Goal: Information Seeking & Learning: Learn about a topic

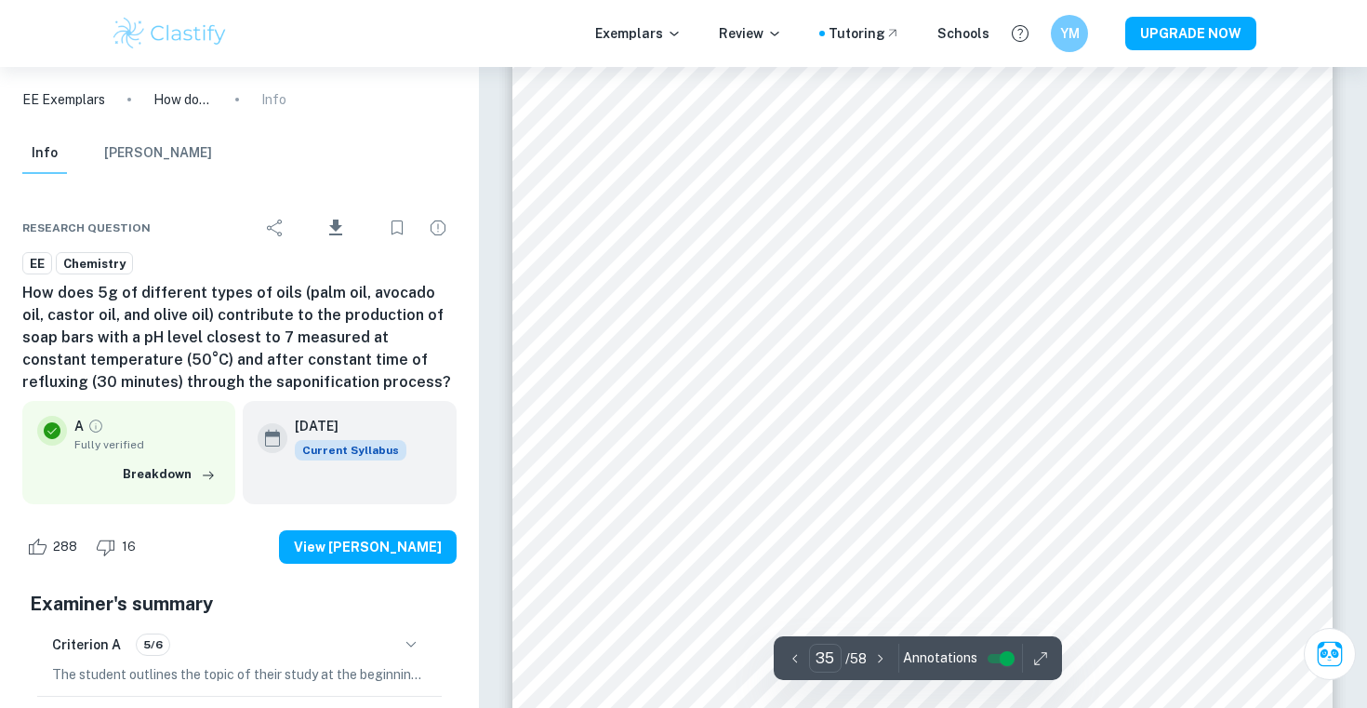
scroll to position [37168, 0]
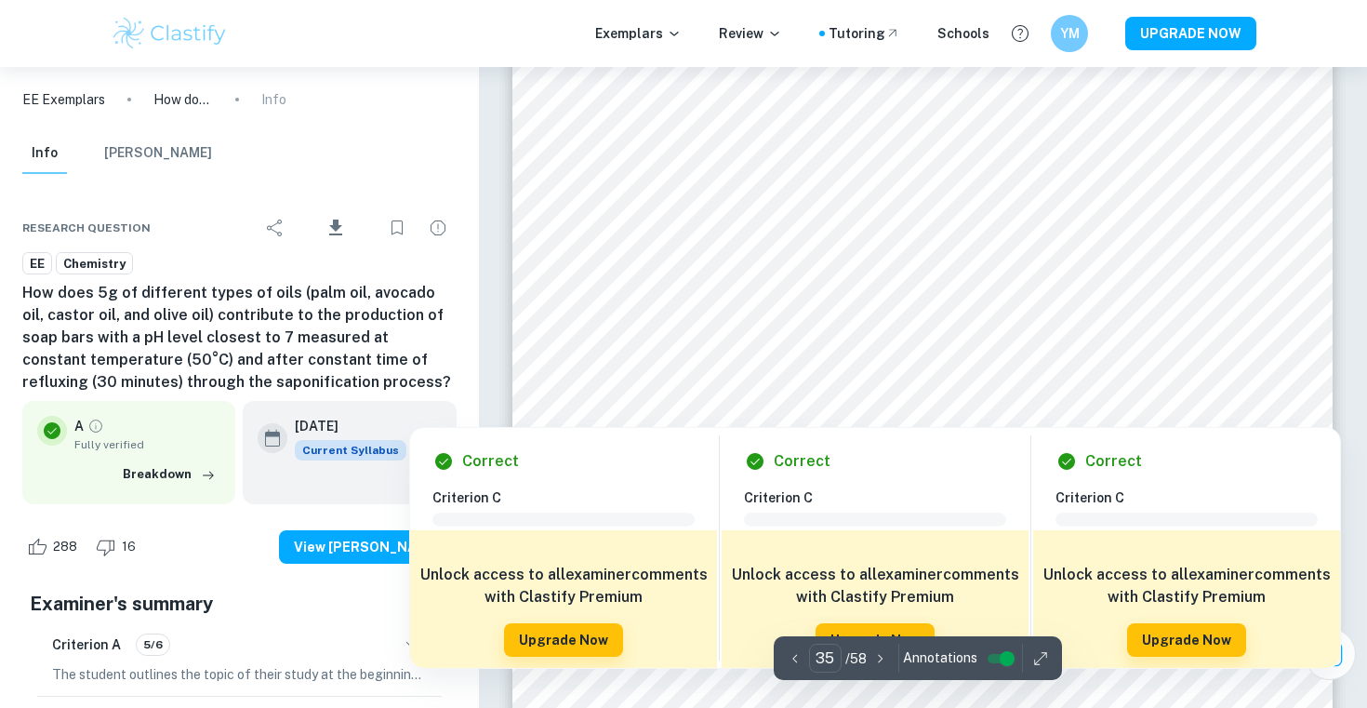
click at [782, 337] on div at bounding box center [957, 349] width 541 height 38
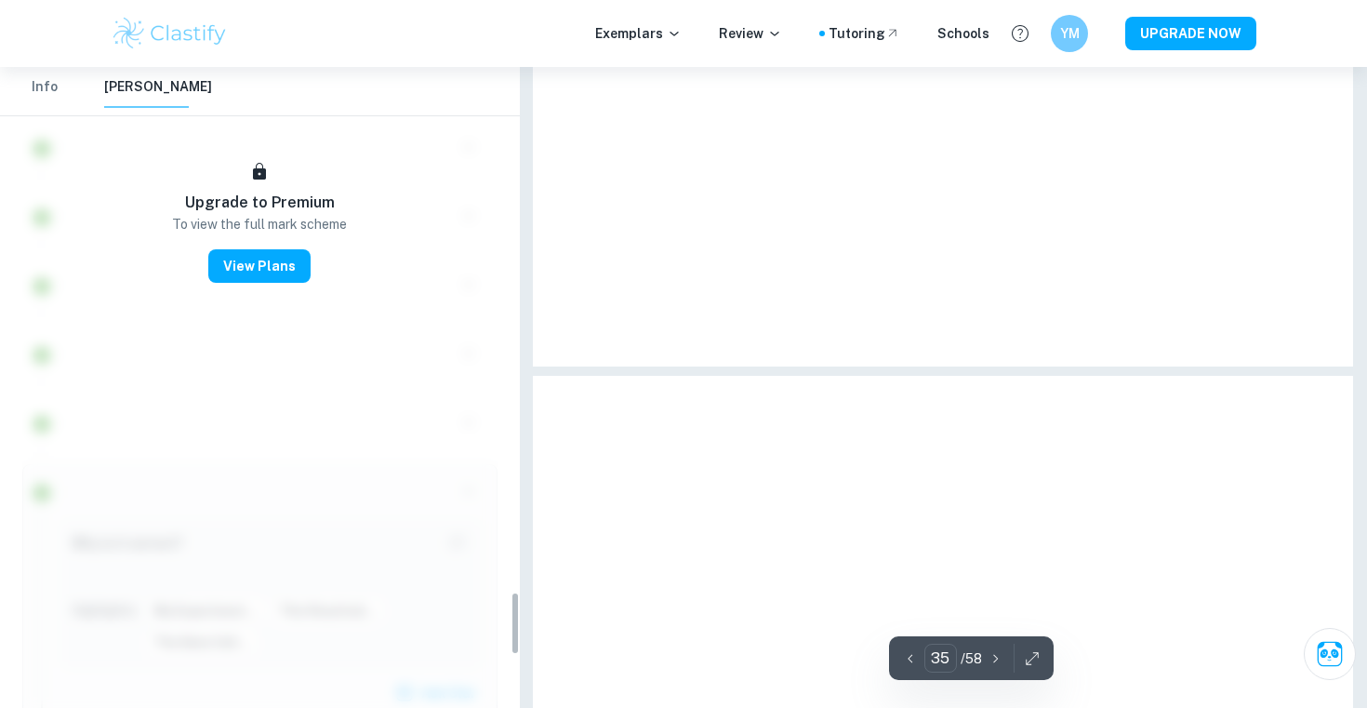
scroll to position [5239, 0]
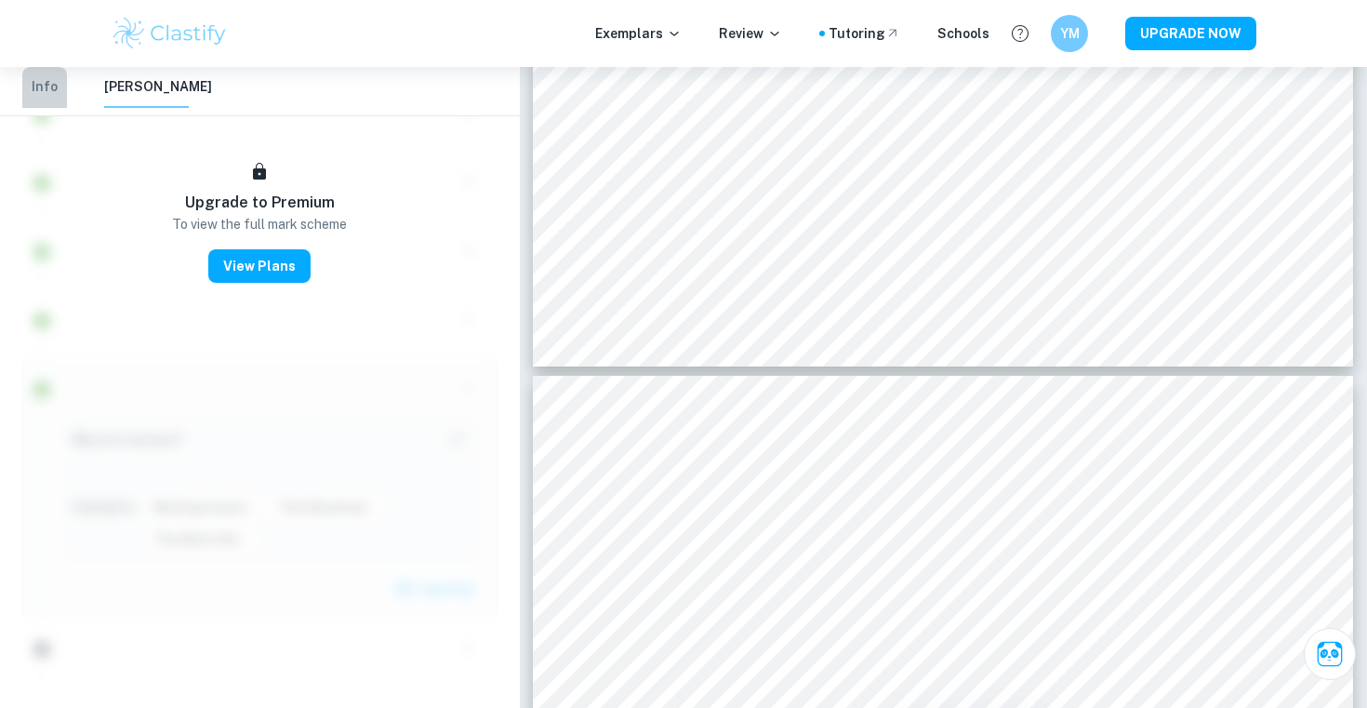
click at [58, 91] on button "Info" at bounding box center [44, 87] width 45 height 41
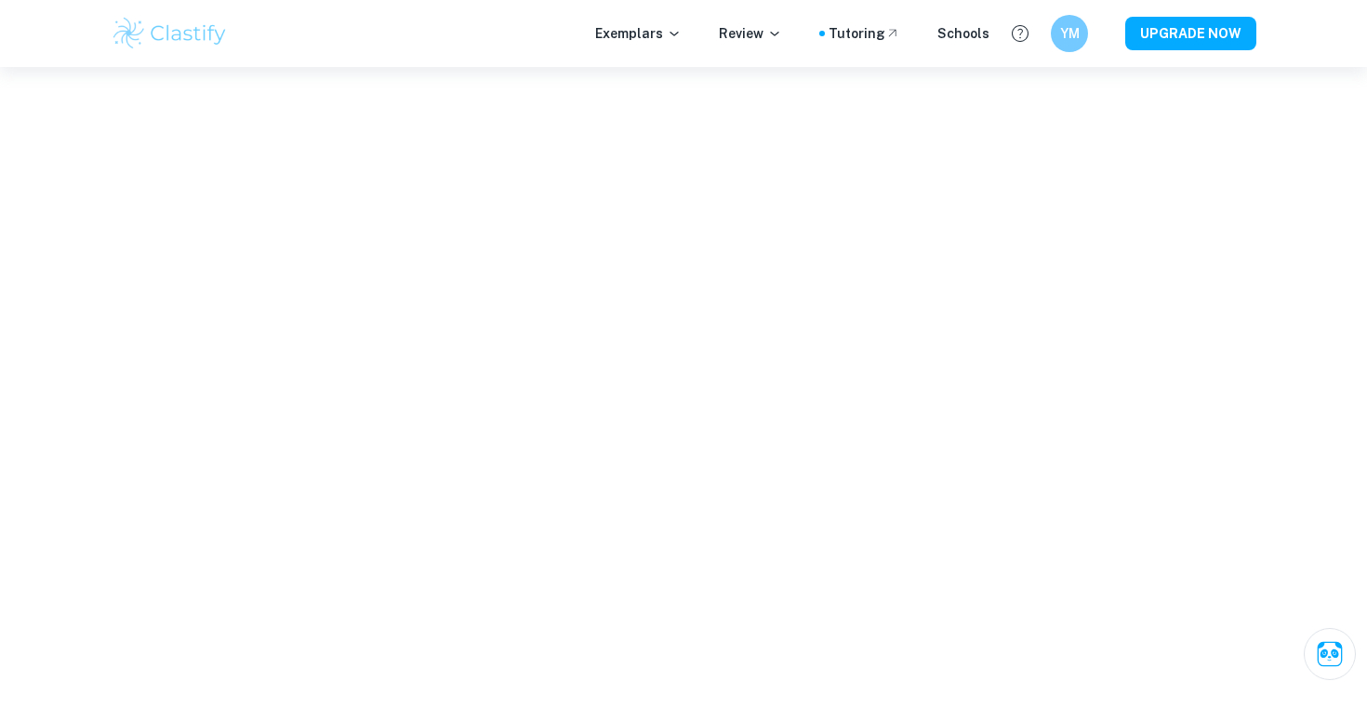
scroll to position [402, 0]
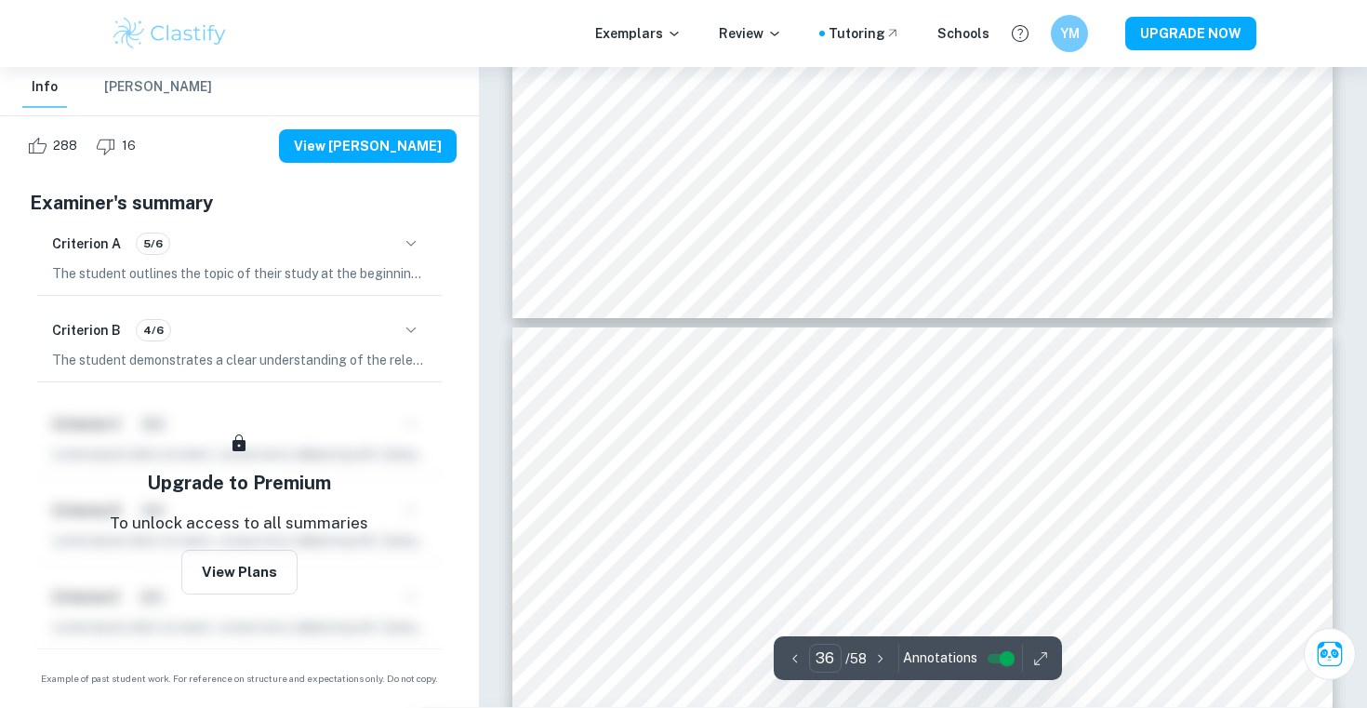
type input "35"
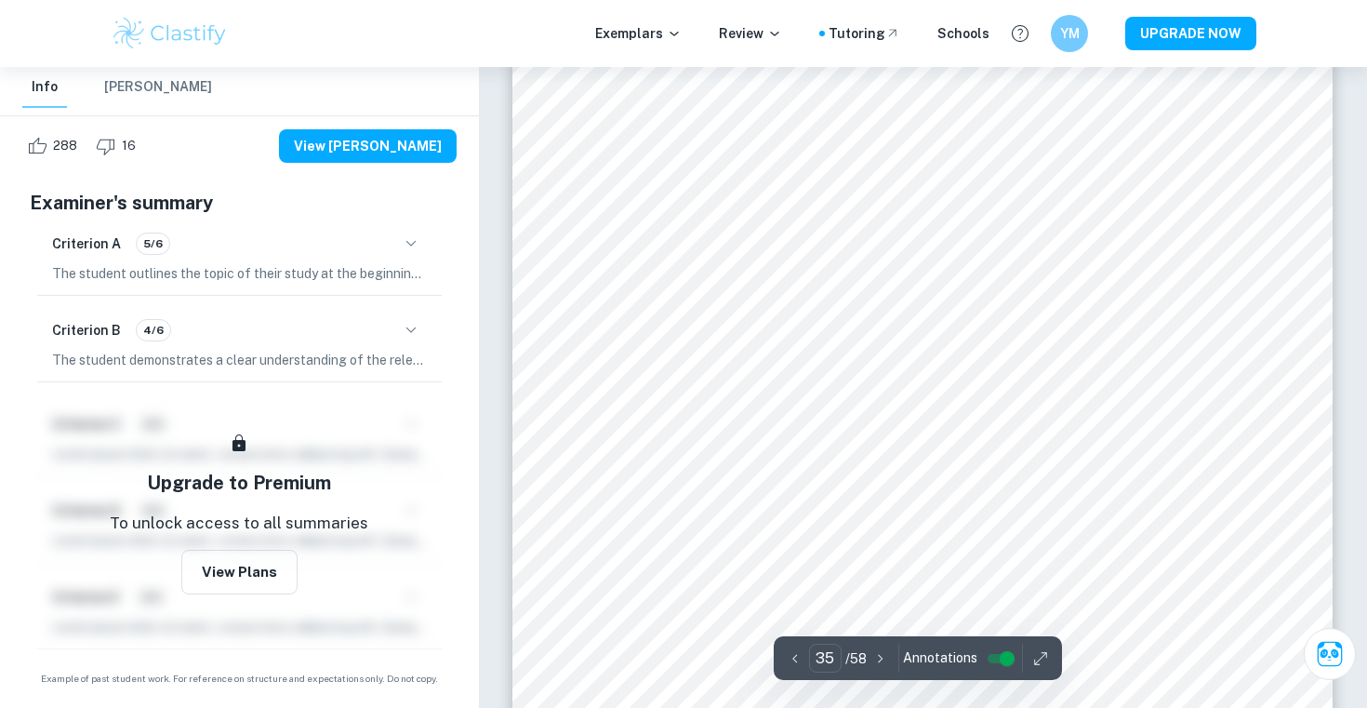
scroll to position [36430, 0]
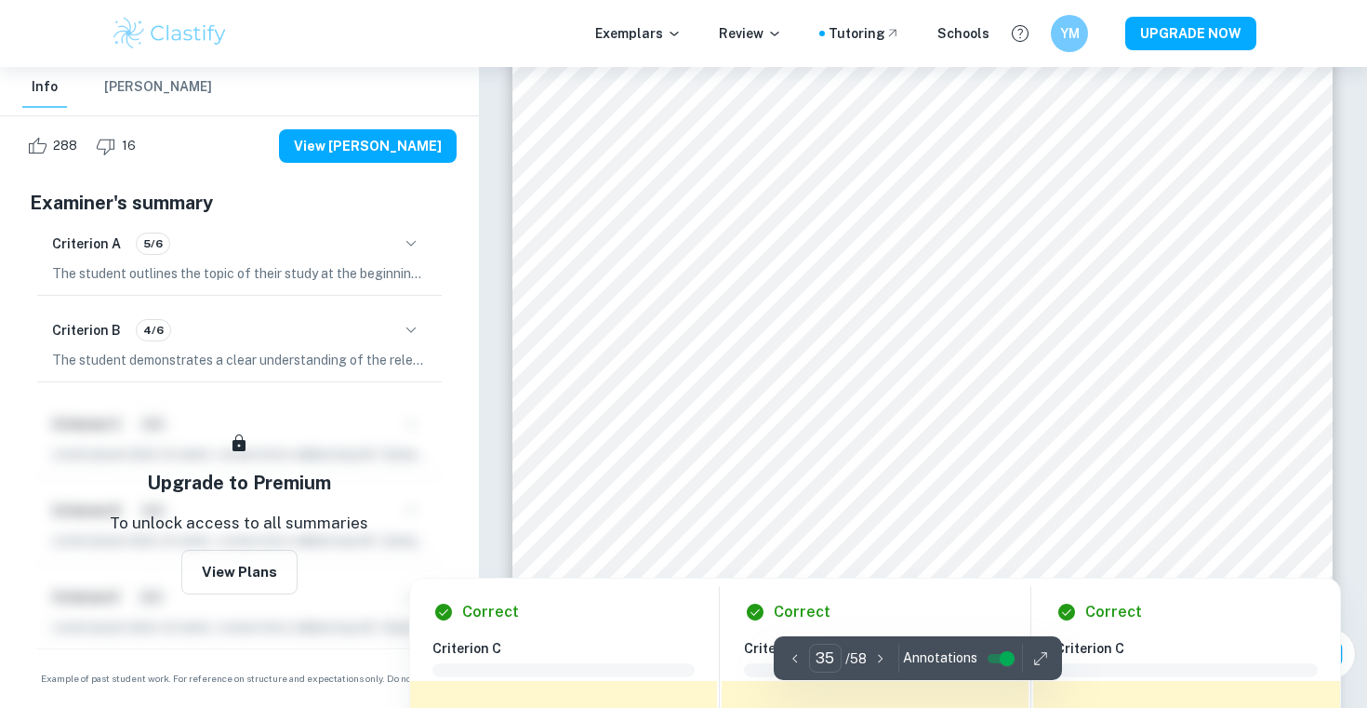
click at [1037, 658] on icon "button" at bounding box center [1040, 658] width 12 height 12
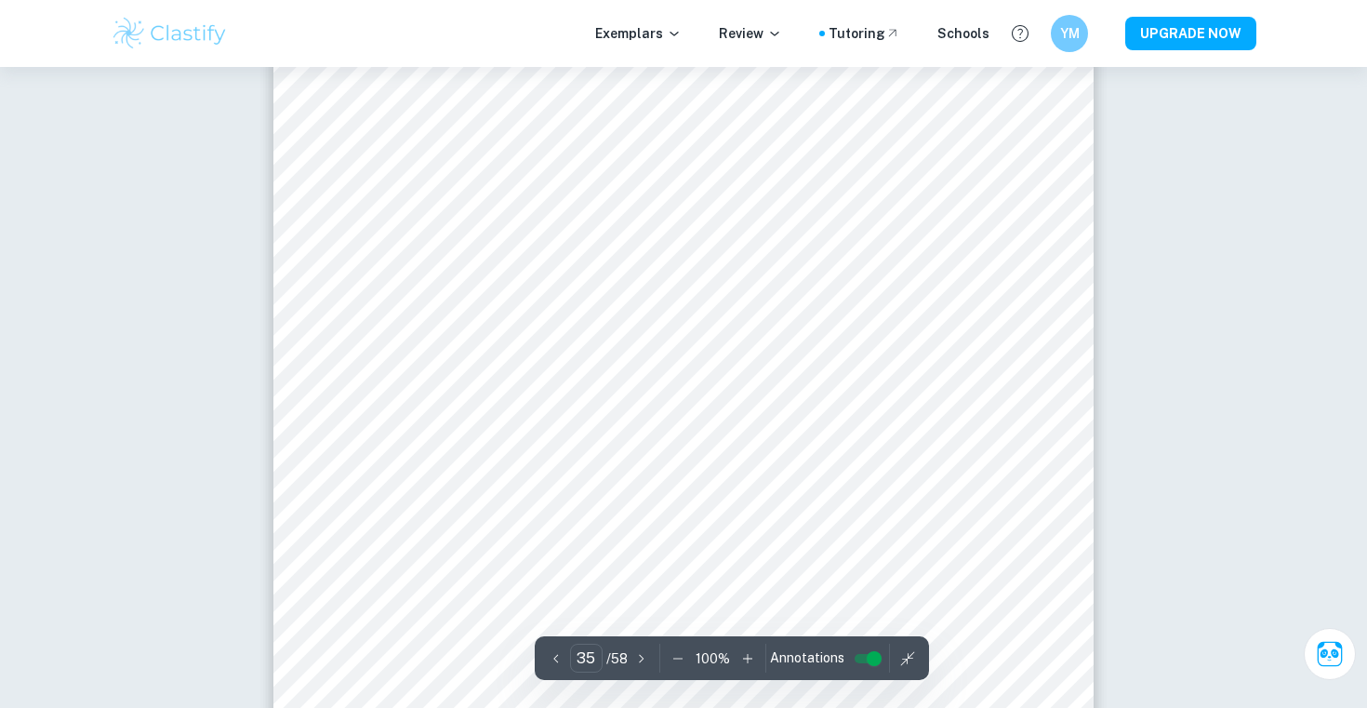
scroll to position [36504, 0]
type input "35"
click at [665, 657] on button "button" at bounding box center [678, 658] width 28 height 28
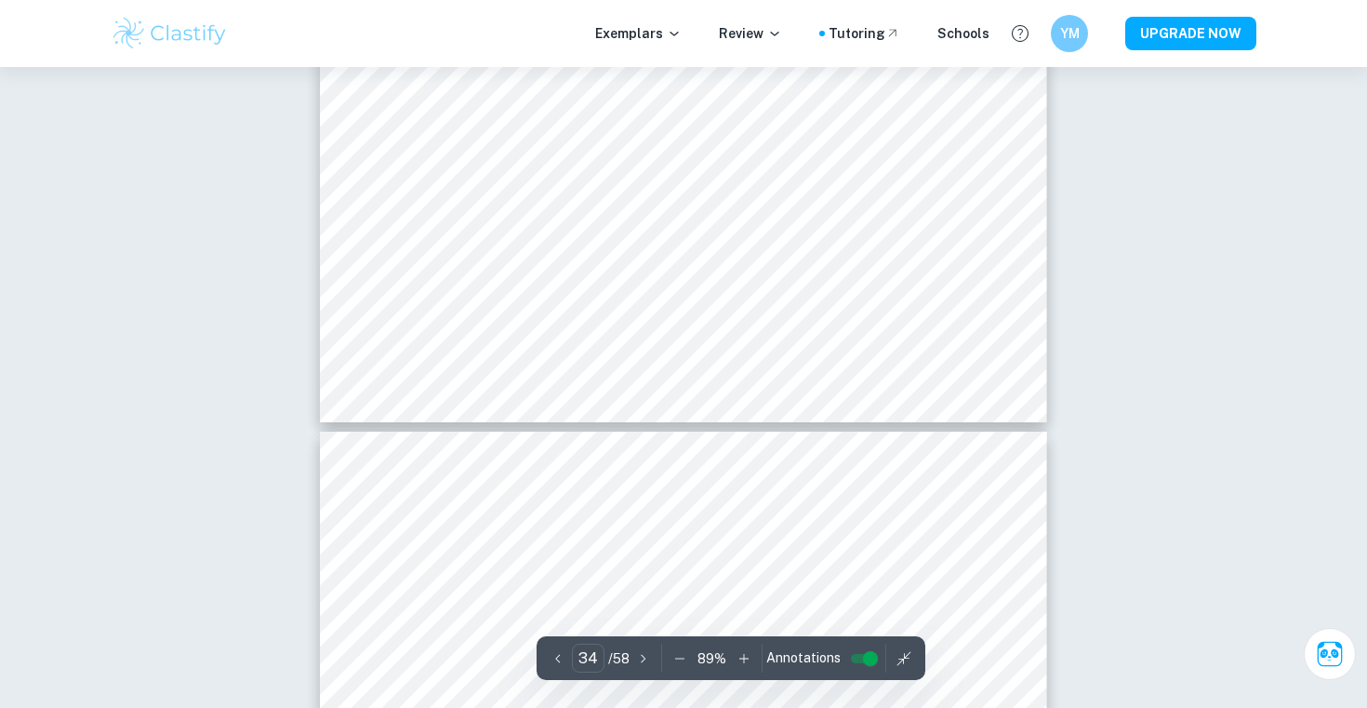
type input "35"
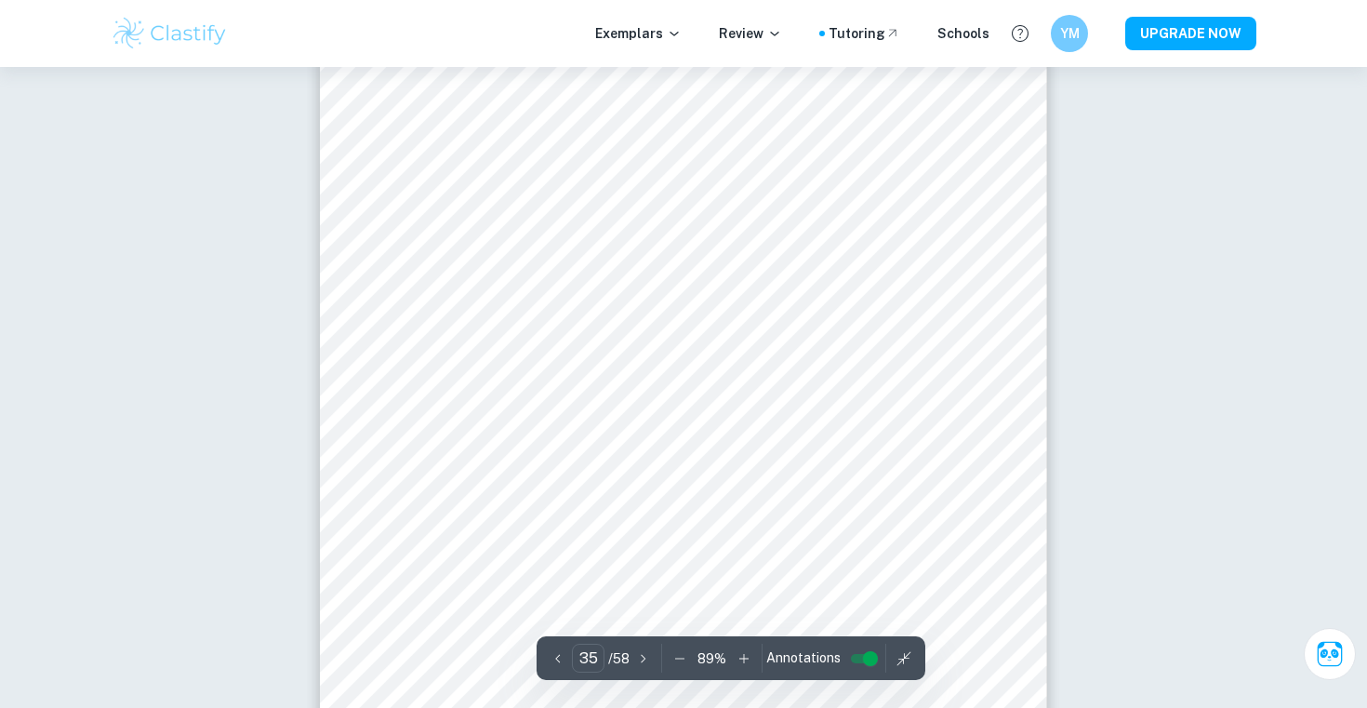
scroll to position [32451, 0]
click at [682, 657] on icon "button" at bounding box center [679, 658] width 19 height 19
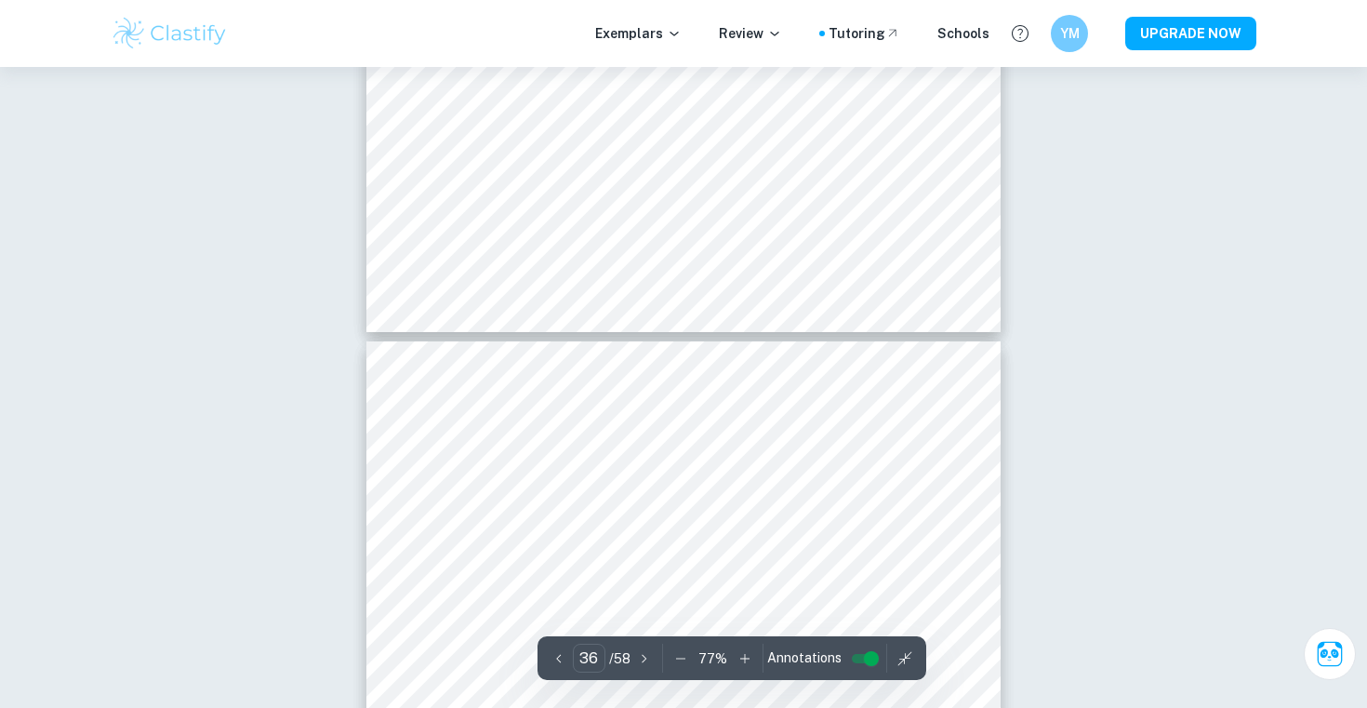
type input "35"
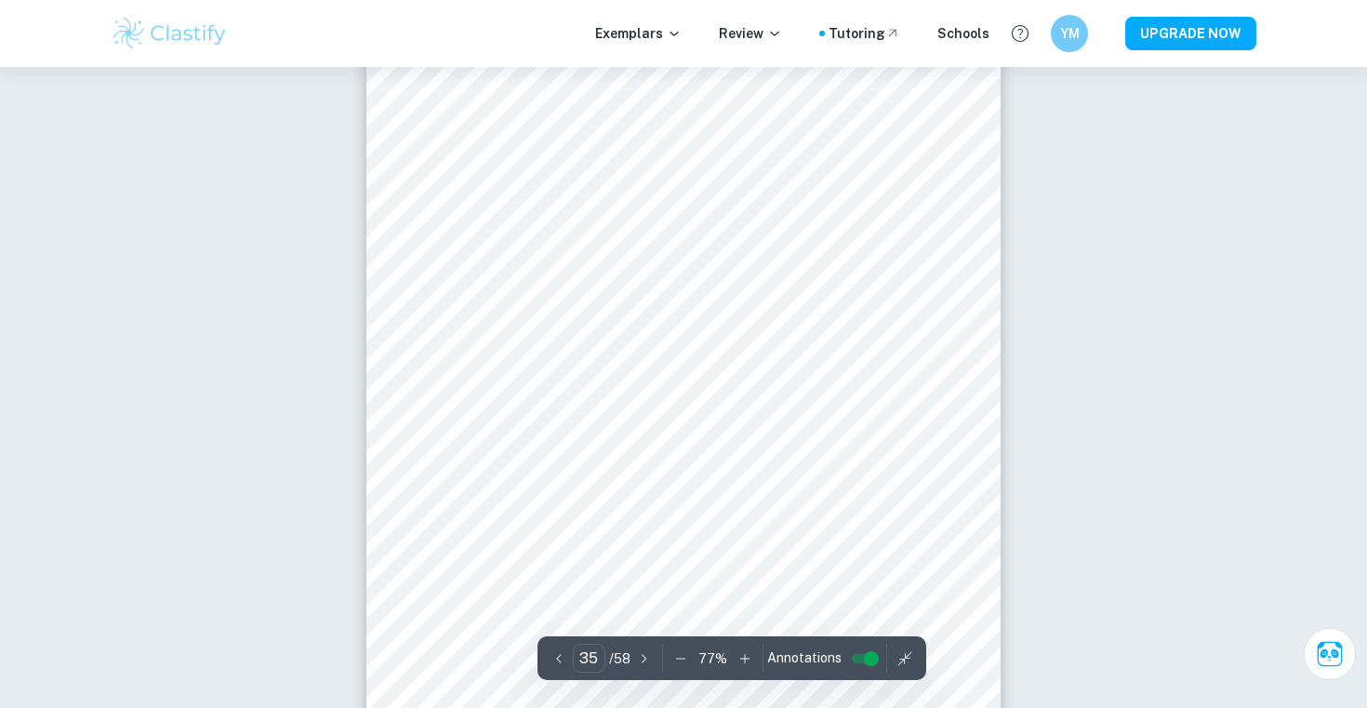
scroll to position [28340, 0]
click at [678, 652] on icon "button" at bounding box center [680, 658] width 19 height 19
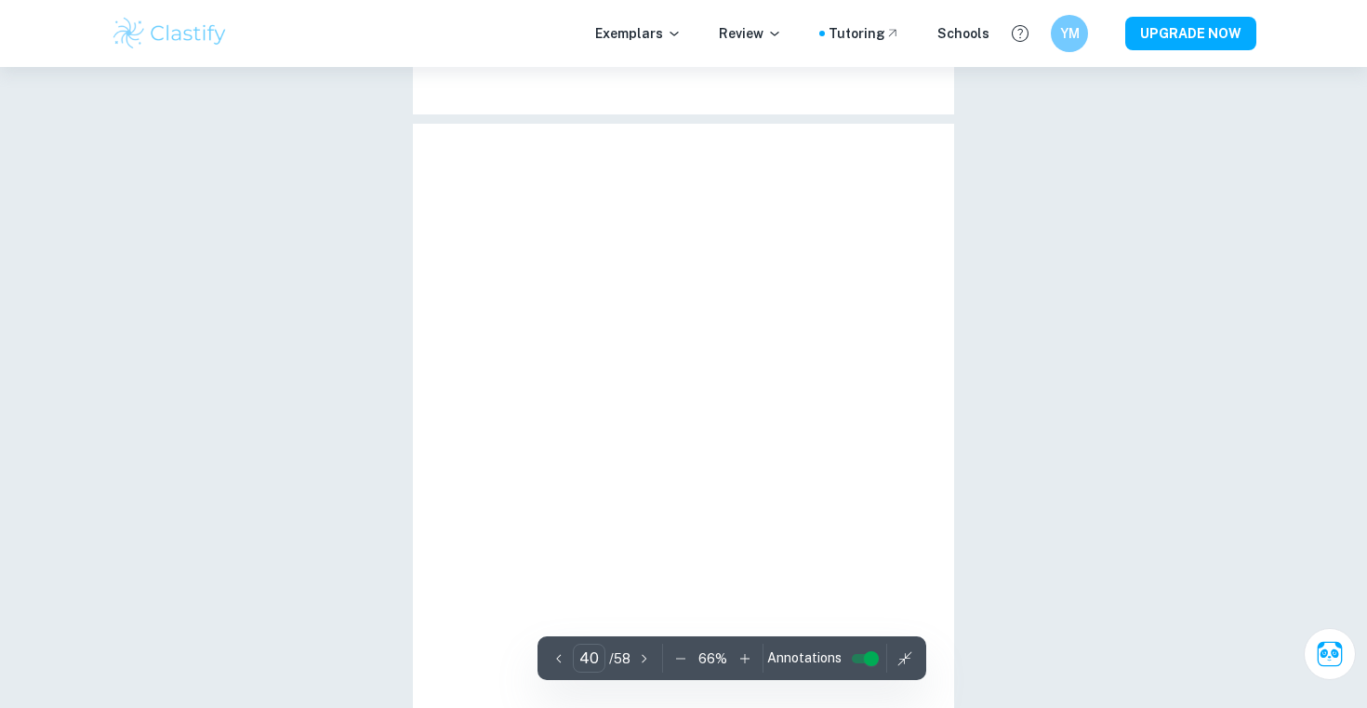
type input "41"
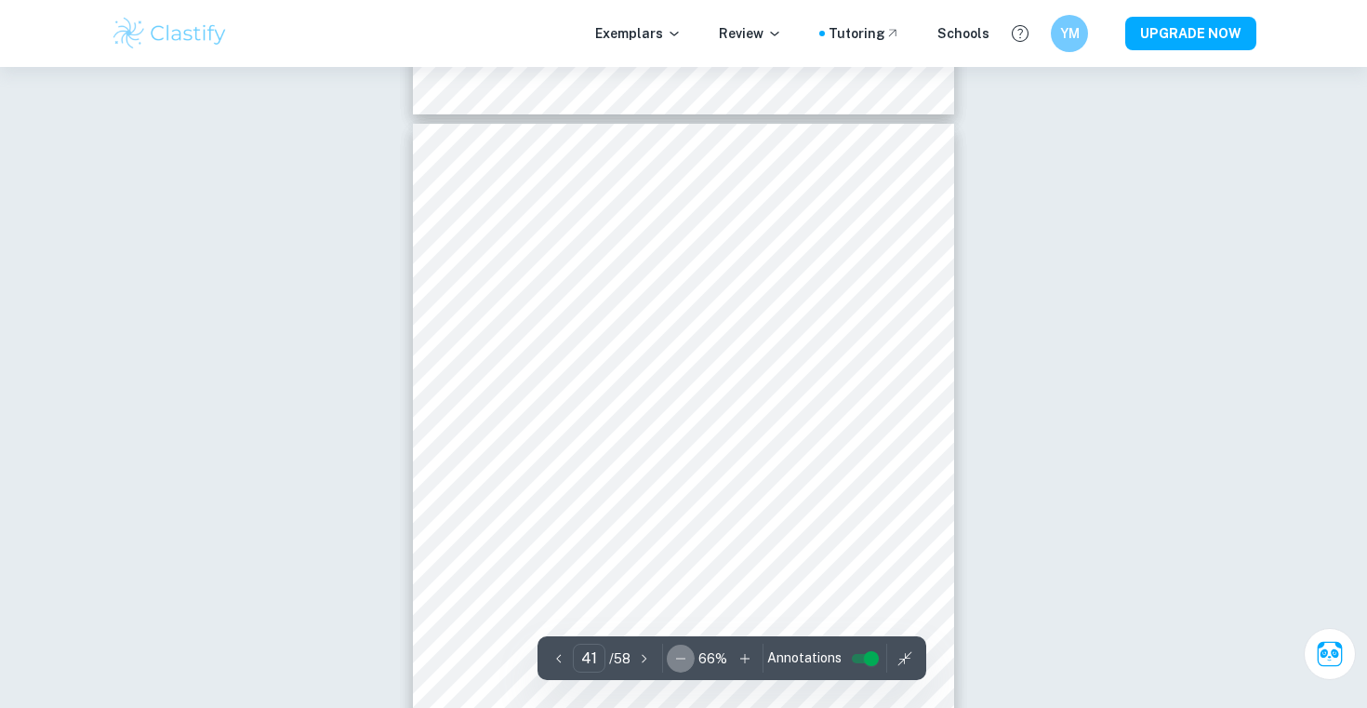
click at [682, 645] on button "button" at bounding box center [681, 658] width 28 height 28
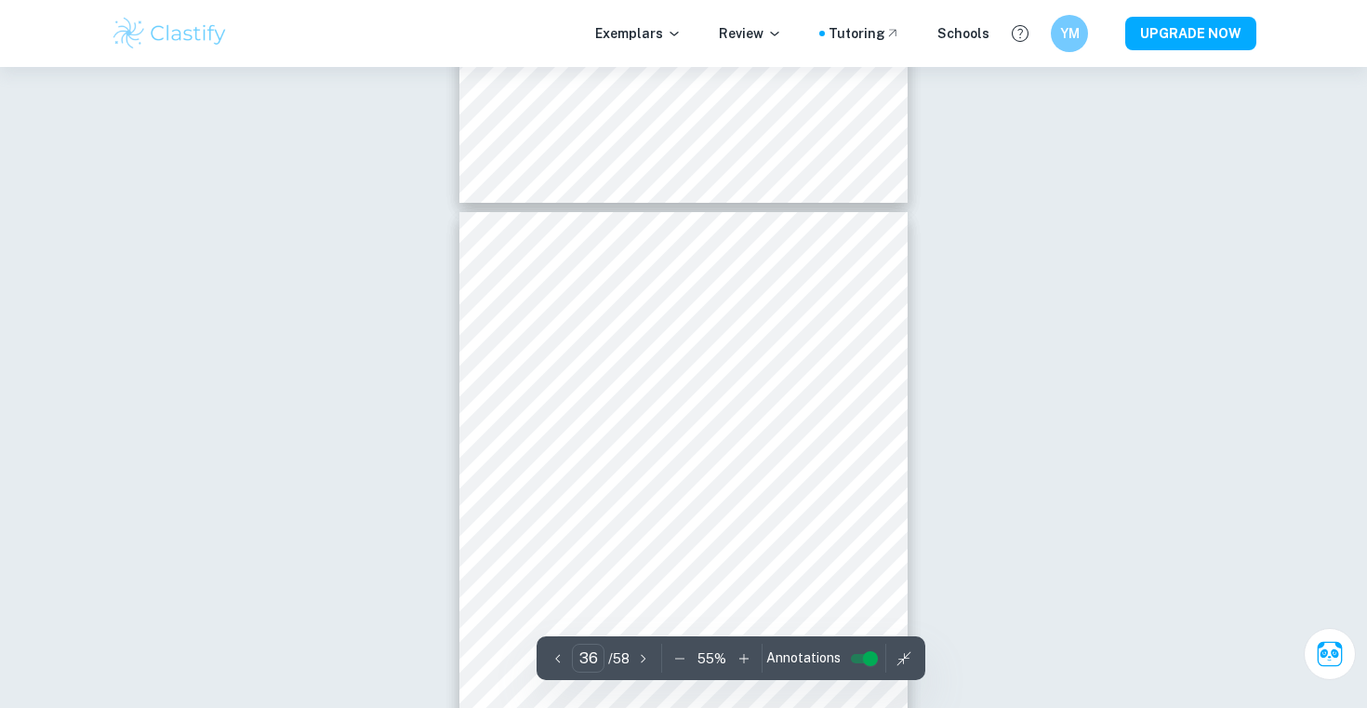
type input "35"
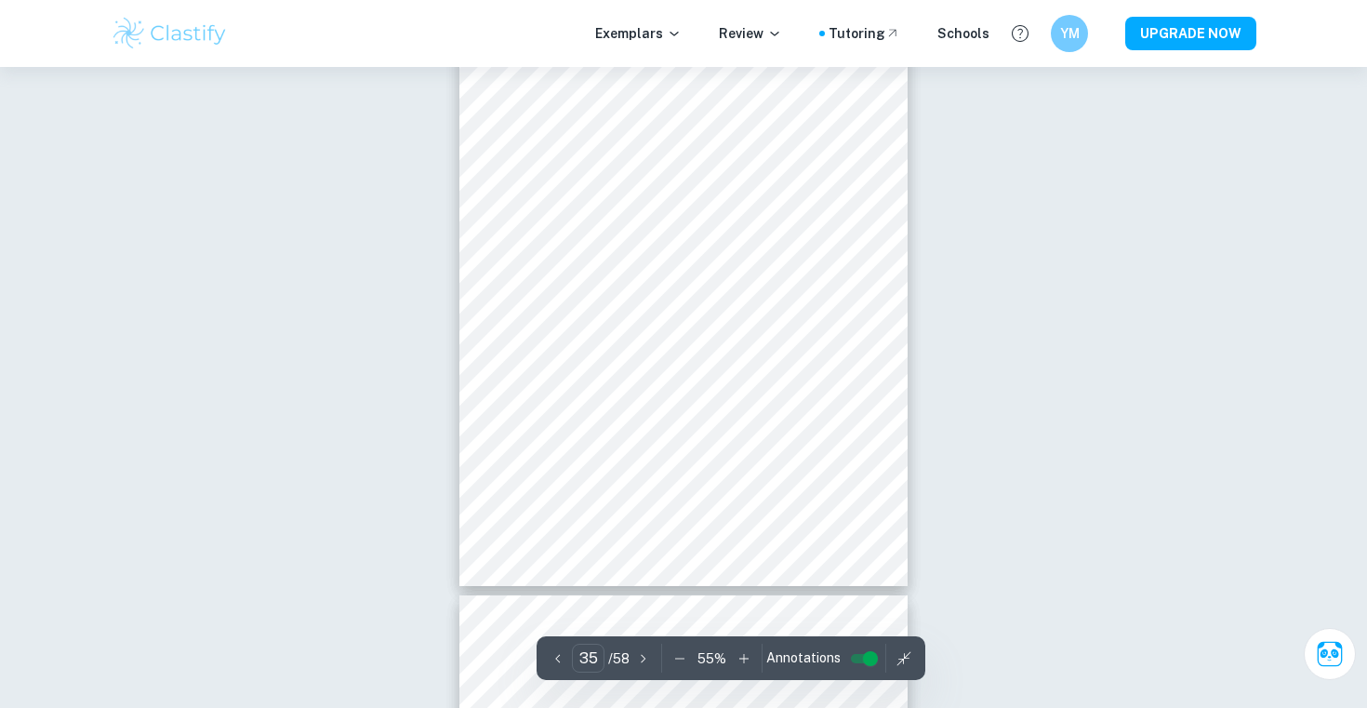
scroll to position [20101, 0]
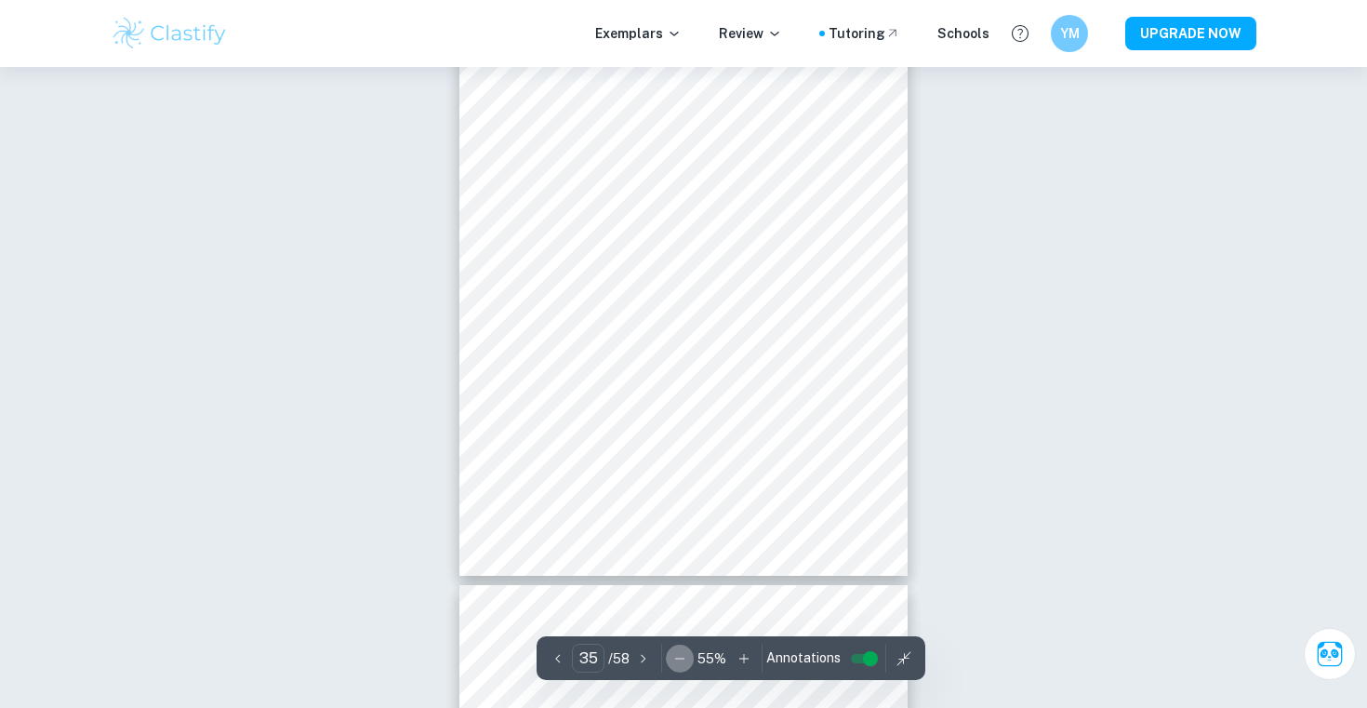
click at [681, 659] on icon "button" at bounding box center [679, 658] width 19 height 19
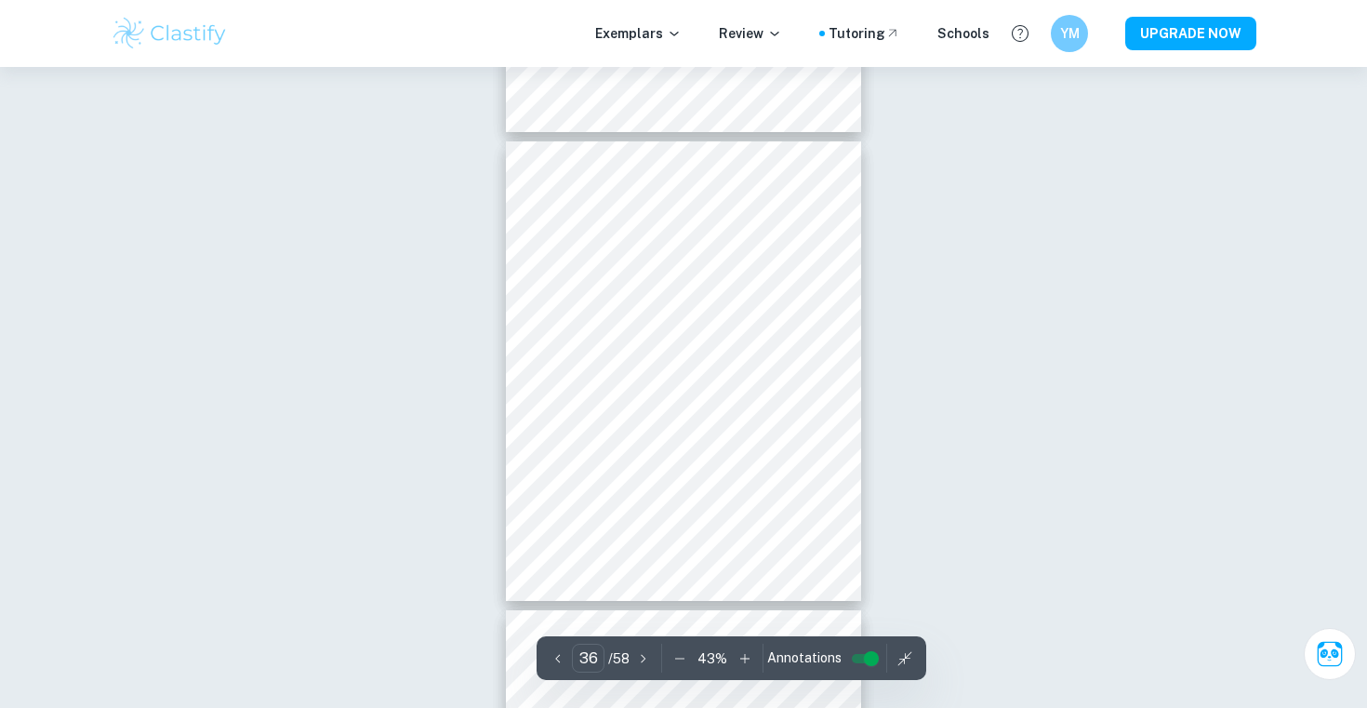
type input "35"
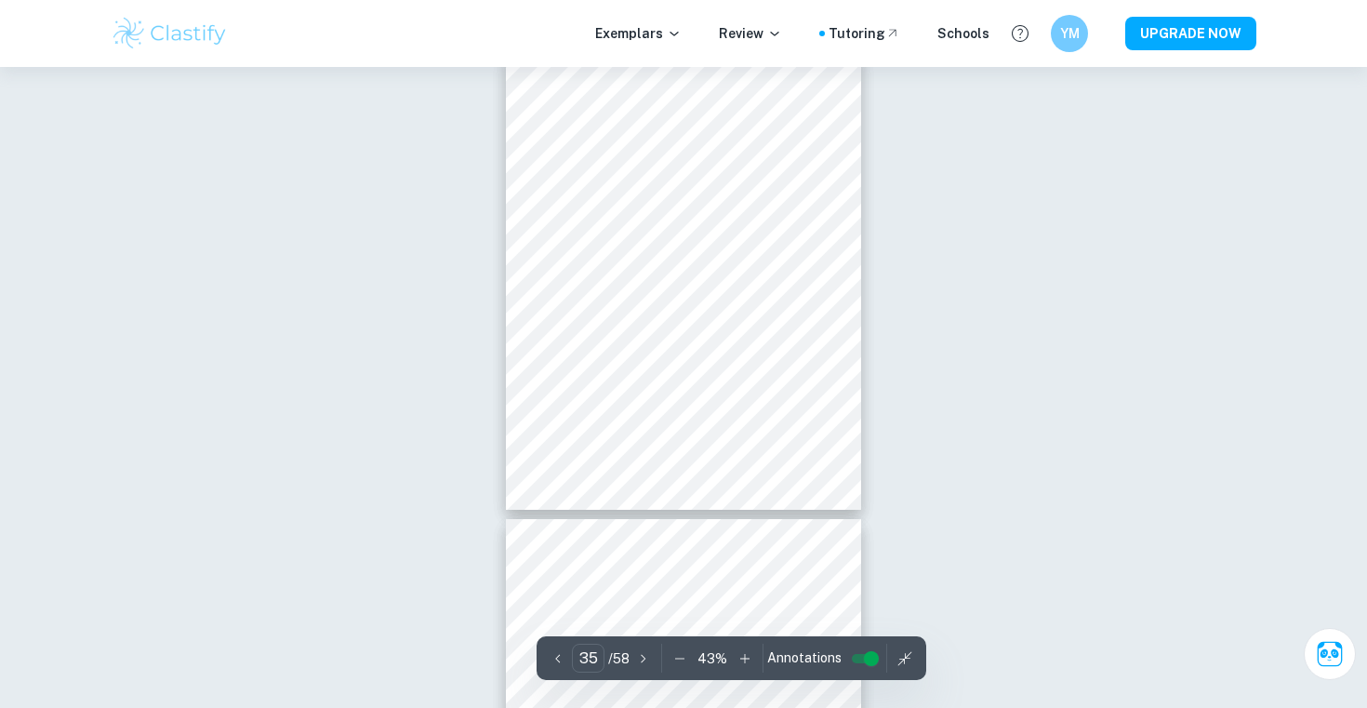
scroll to position [15975, 0]
click at [740, 656] on icon "button" at bounding box center [744, 658] width 19 height 19
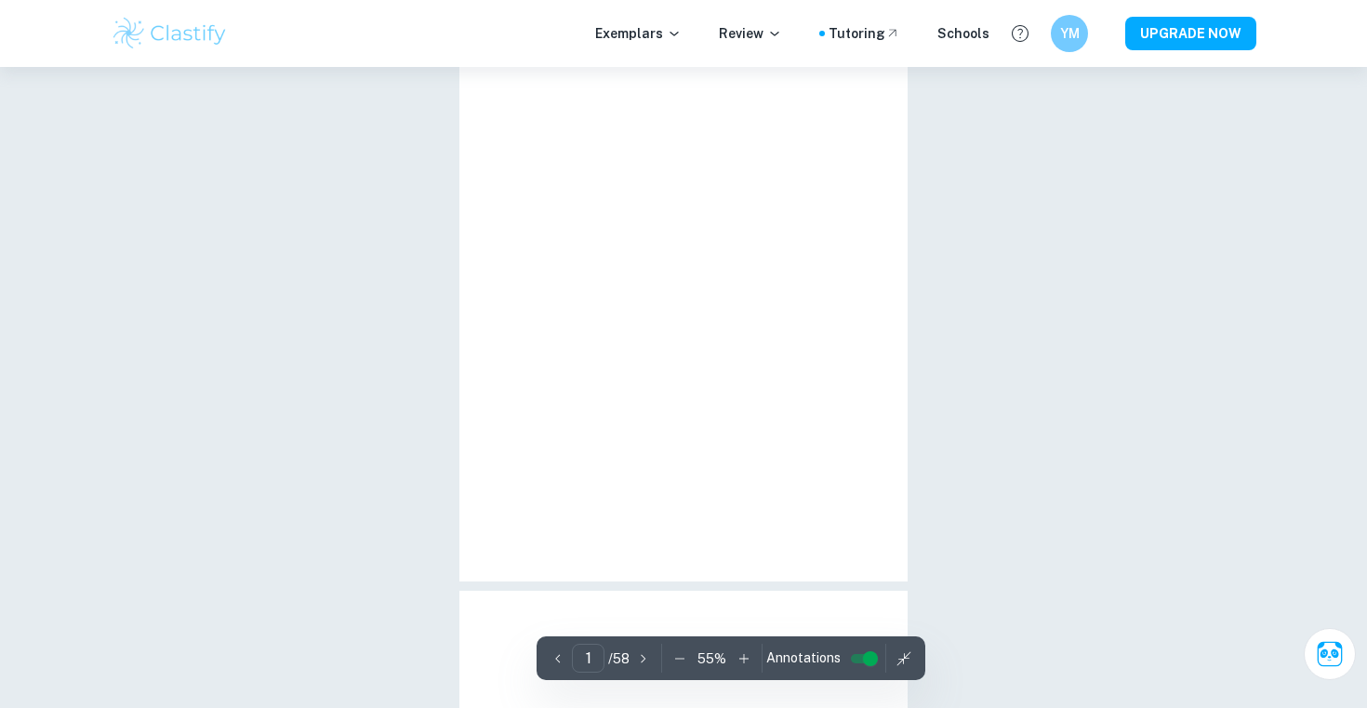
type input "28"
click at [740, 656] on div "28 ​ / 58 55 % Annotations" at bounding box center [731, 658] width 389 height 44
click at [740, 656] on icon "button" at bounding box center [744, 658] width 19 height 19
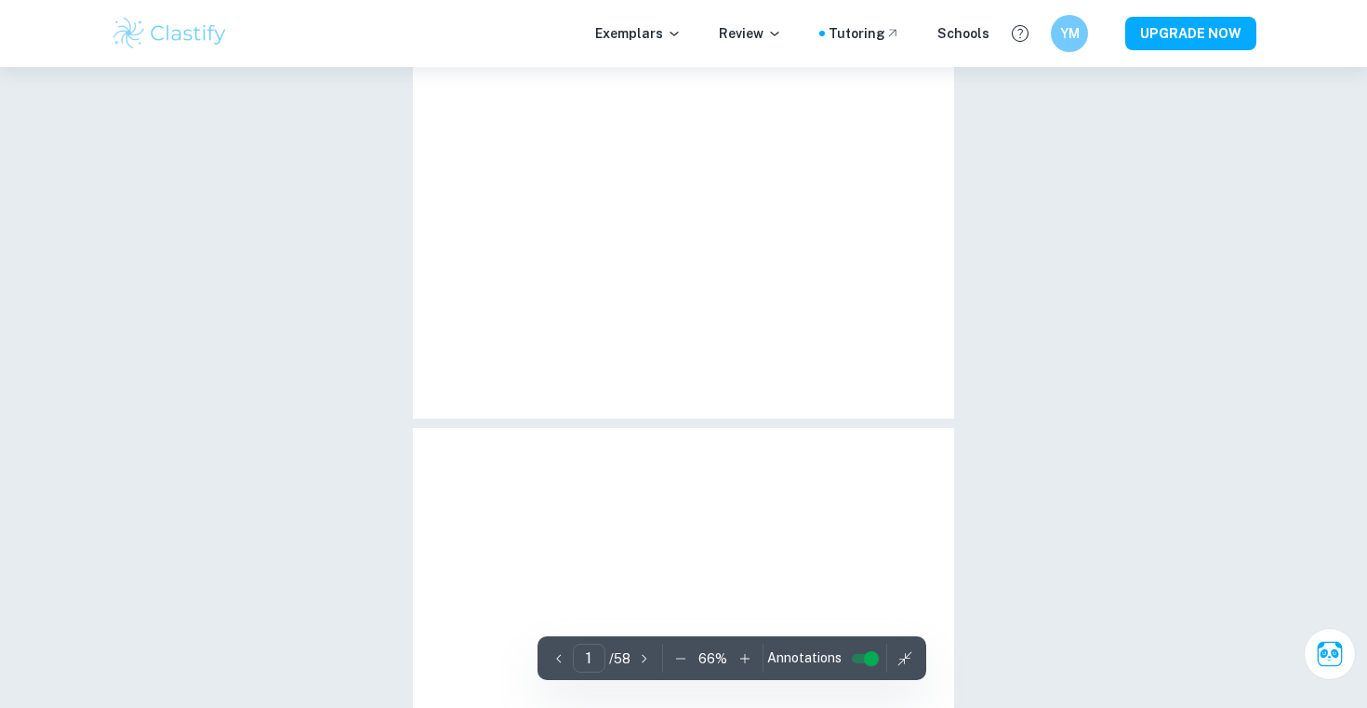
type input "23"
click at [740, 656] on icon "button" at bounding box center [744, 658] width 19 height 19
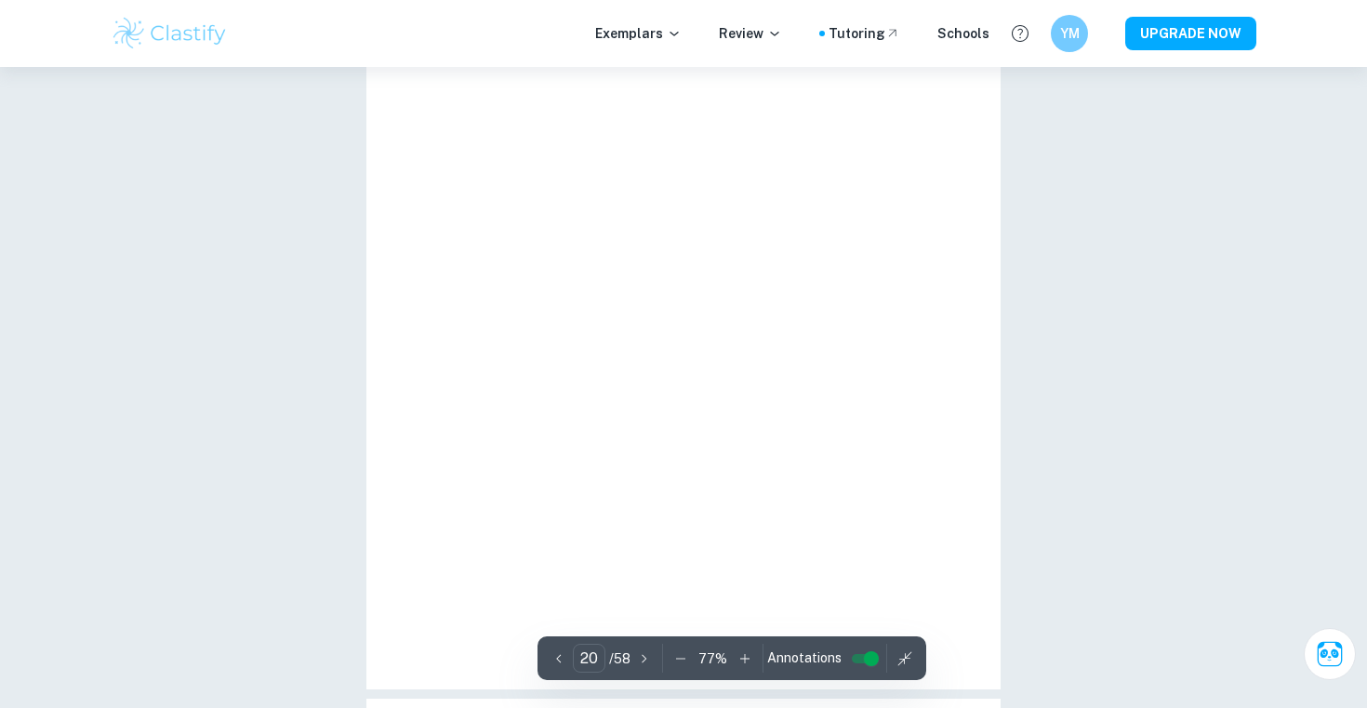
click at [740, 656] on icon "button" at bounding box center [744, 658] width 19 height 19
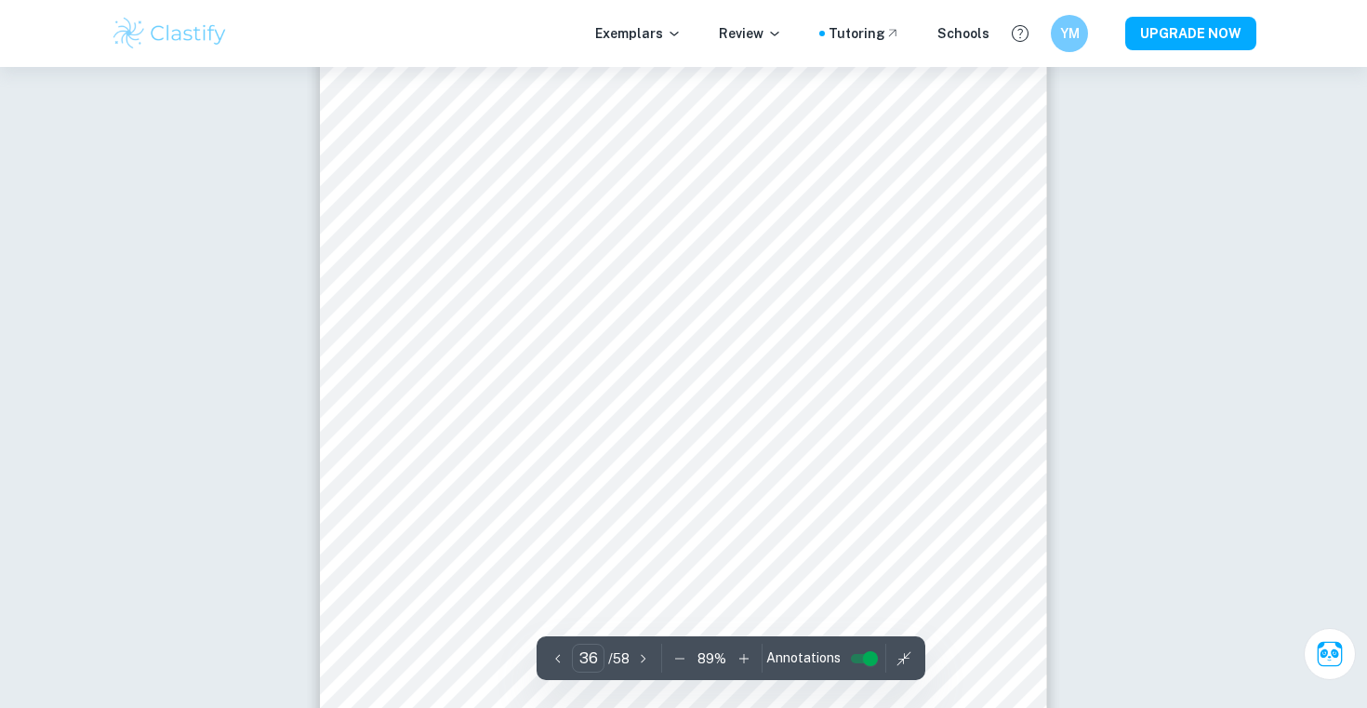
scroll to position [33634, 0]
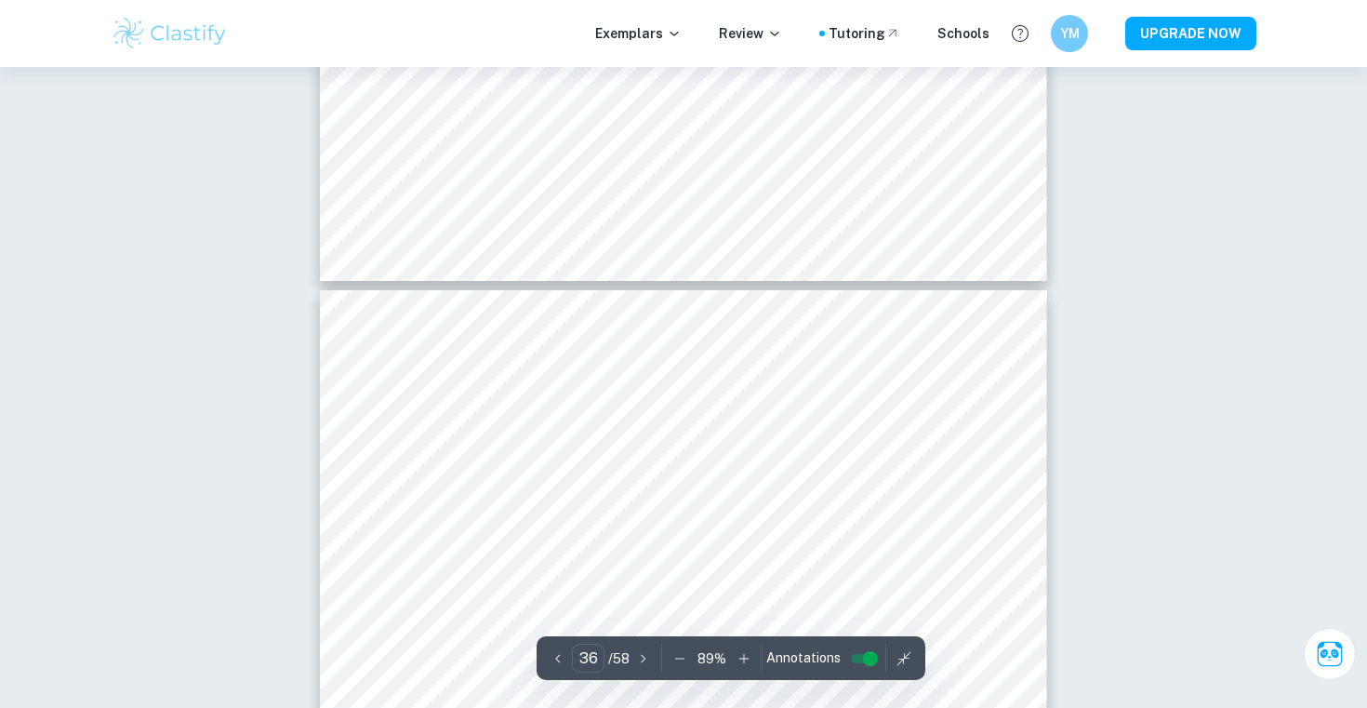
type input "35"
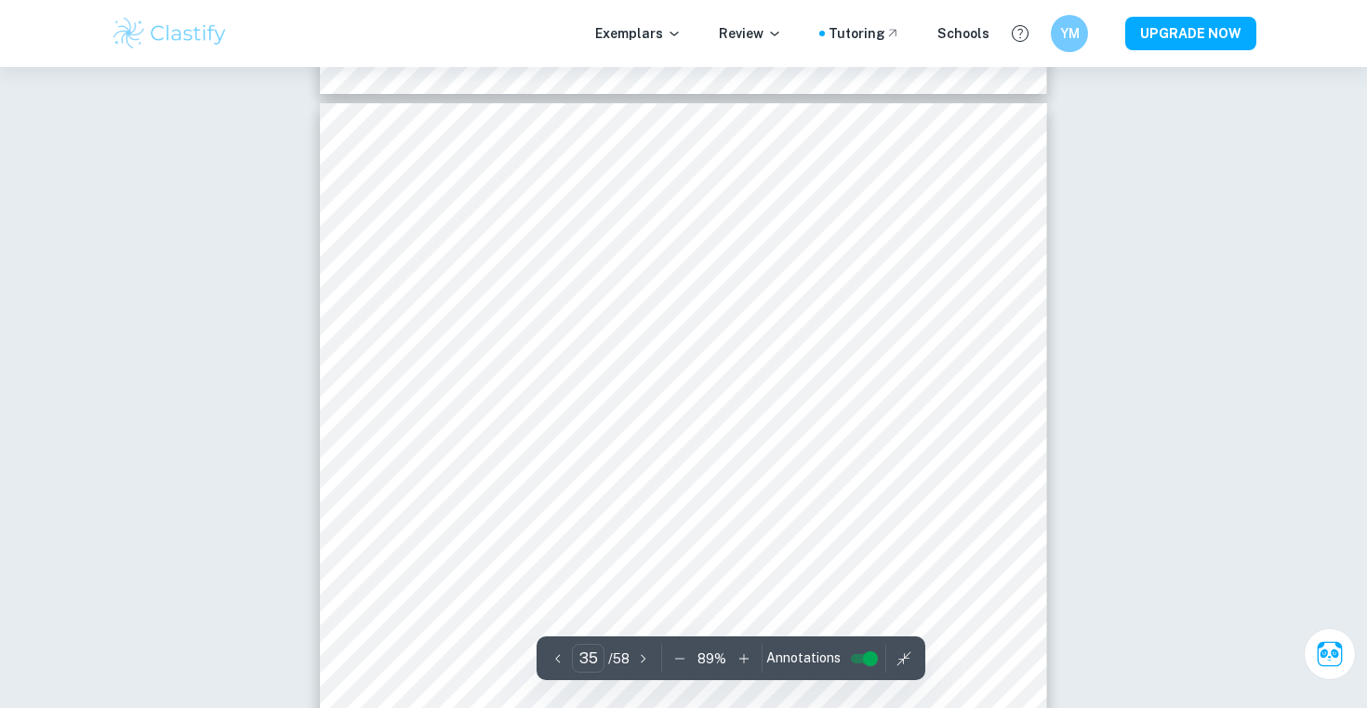
scroll to position [32611, 0]
